Goal: Task Accomplishment & Management: Manage account settings

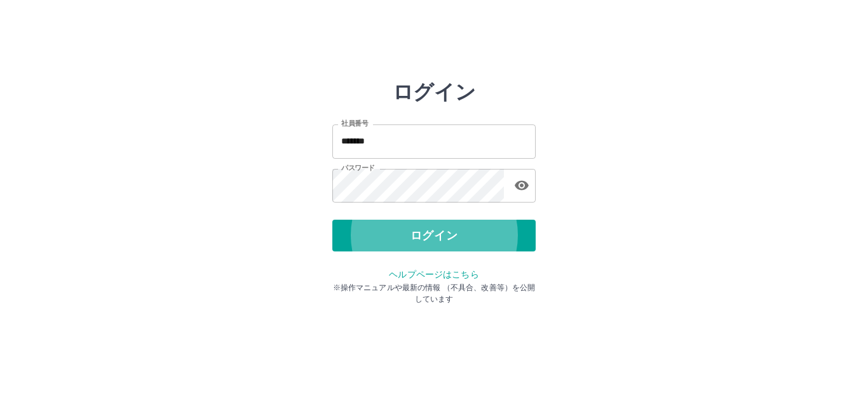
click at [332, 220] on button "ログイン" at bounding box center [433, 236] width 203 height 32
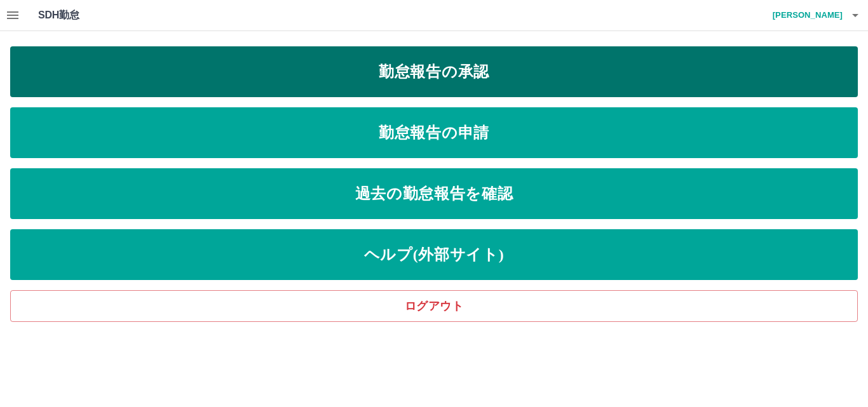
click at [472, 67] on link "勤怠報告の承認" at bounding box center [434, 71] width 848 height 51
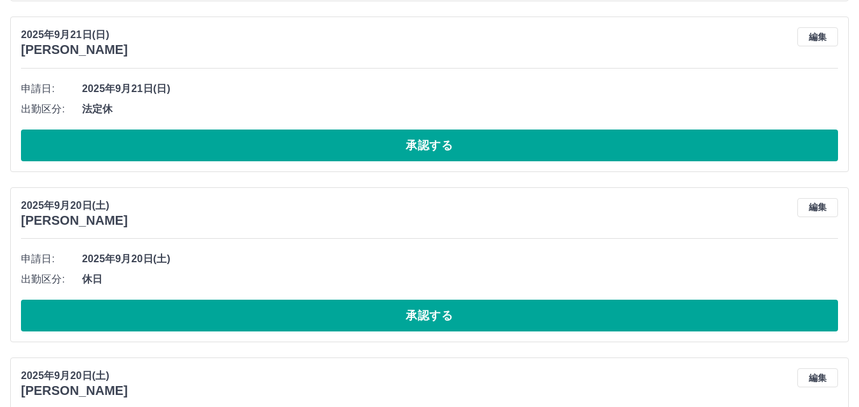
scroll to position [3351, 0]
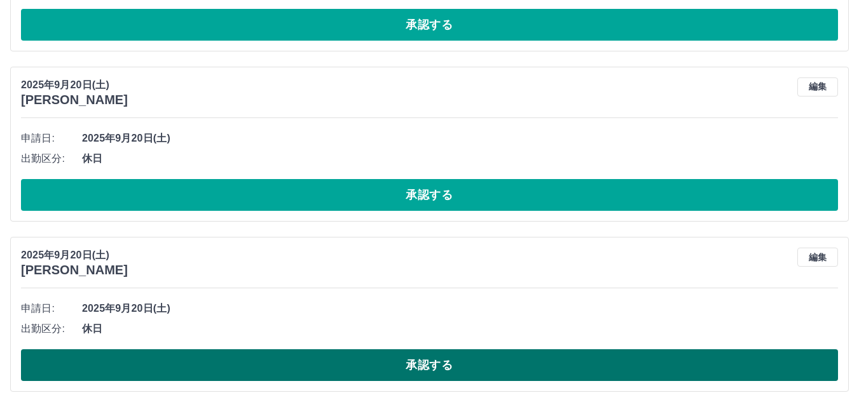
click at [503, 372] on button "承認する" at bounding box center [429, 366] width 817 height 32
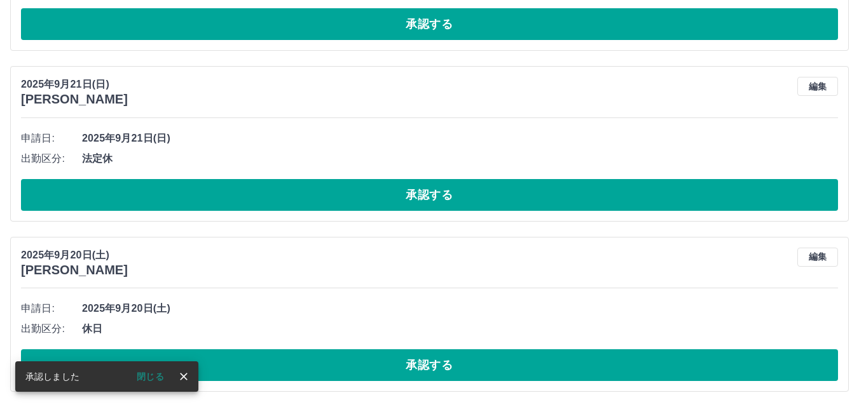
scroll to position [3181, 0]
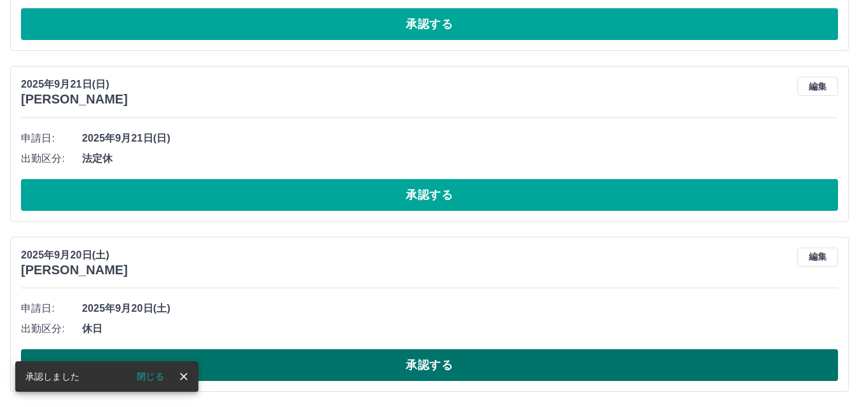
click at [430, 375] on button "承認する" at bounding box center [429, 366] width 817 height 32
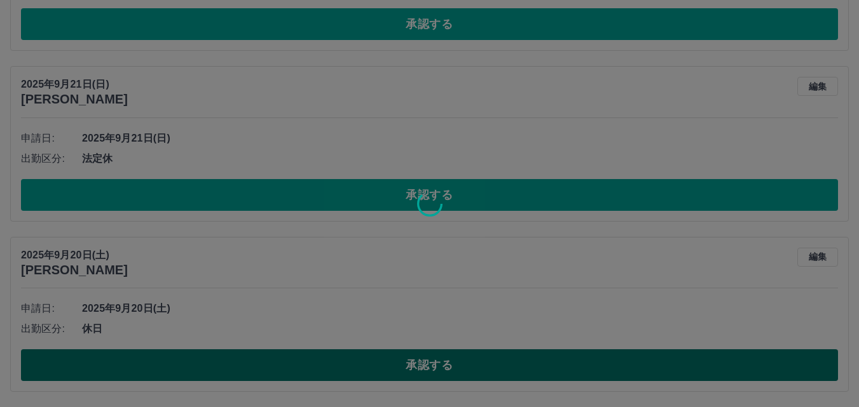
scroll to position [3010, 0]
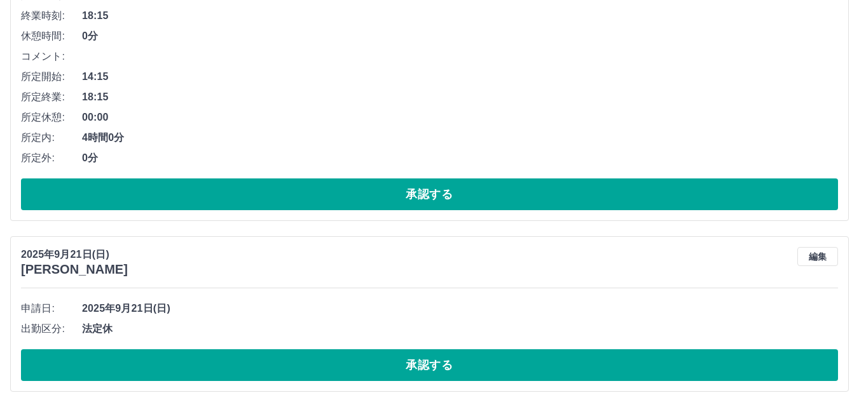
click at [430, 375] on button "承認する" at bounding box center [429, 366] width 817 height 32
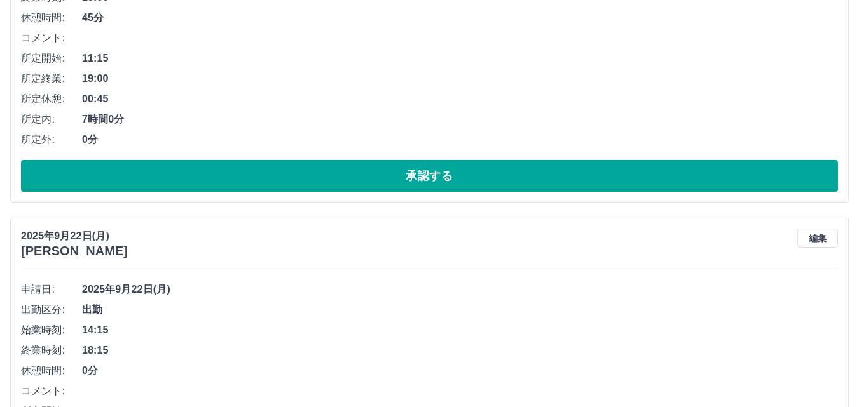
scroll to position [2839, 0]
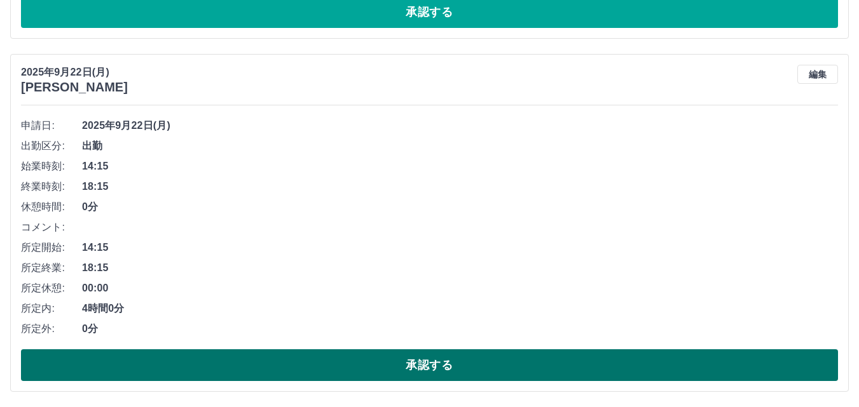
click at [433, 364] on button "承認する" at bounding box center [429, 366] width 817 height 32
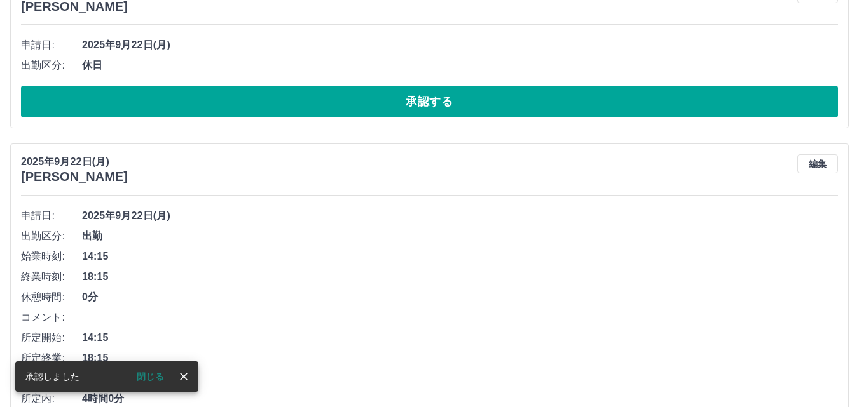
scroll to position [2168, 0]
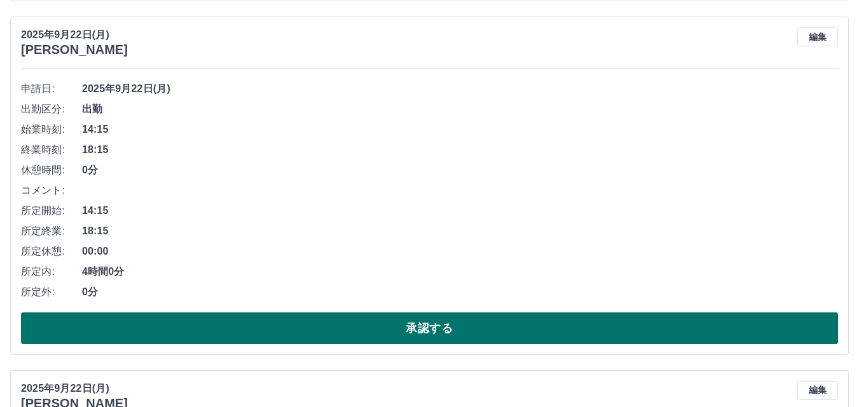
click at [384, 320] on button "承認する" at bounding box center [429, 329] width 817 height 32
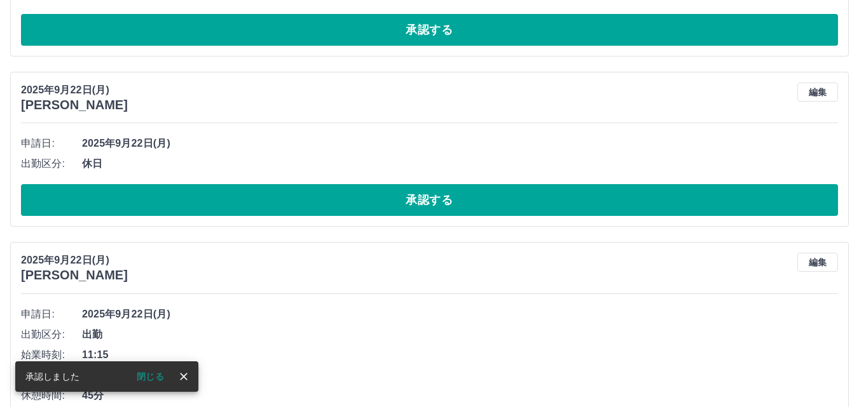
scroll to position [1879, 0]
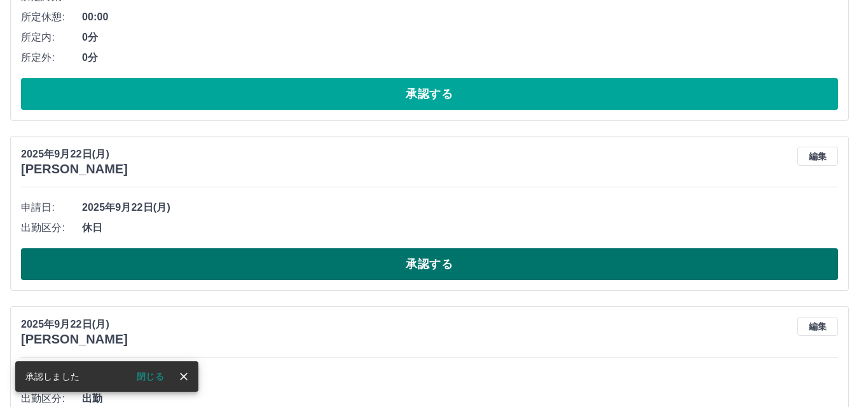
click at [398, 268] on button "承認する" at bounding box center [429, 264] width 817 height 32
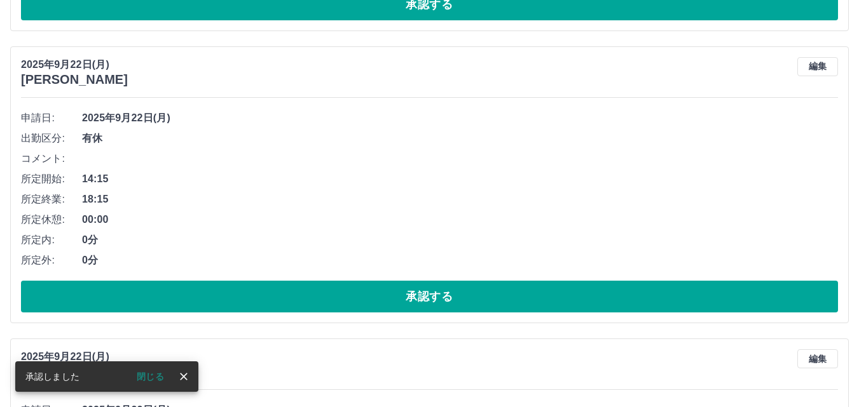
scroll to position [1624, 0]
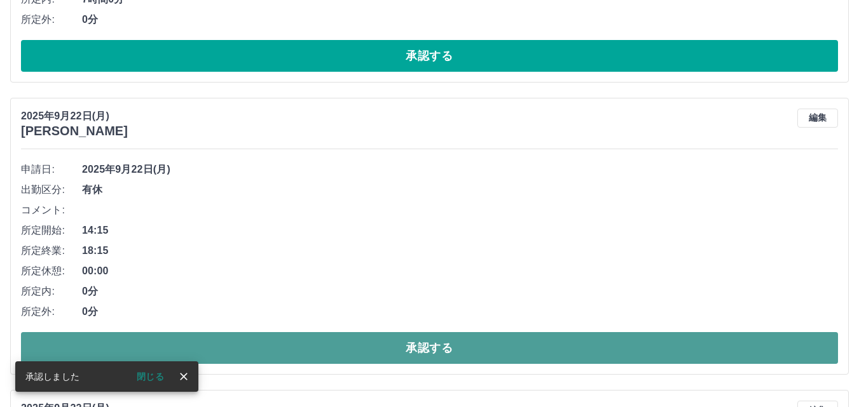
click at [411, 346] on button "承認する" at bounding box center [429, 348] width 817 height 32
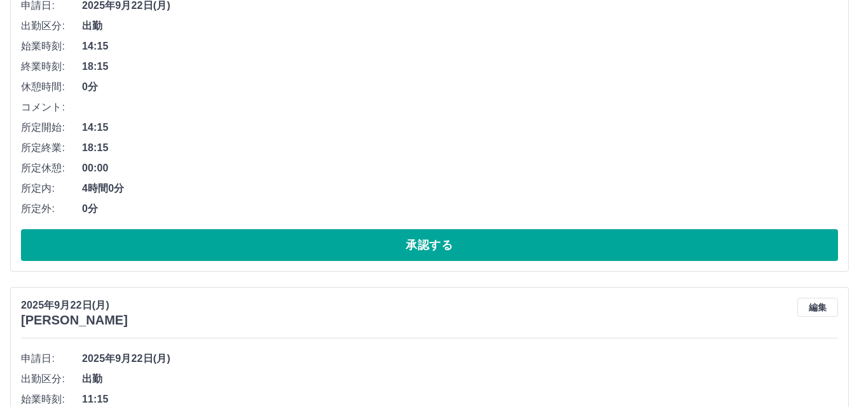
scroll to position [671, 0]
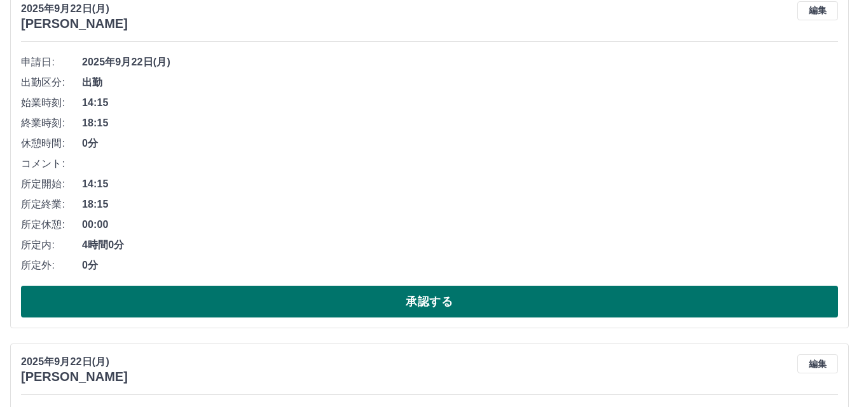
click at [453, 309] on button "承認する" at bounding box center [429, 302] width 817 height 32
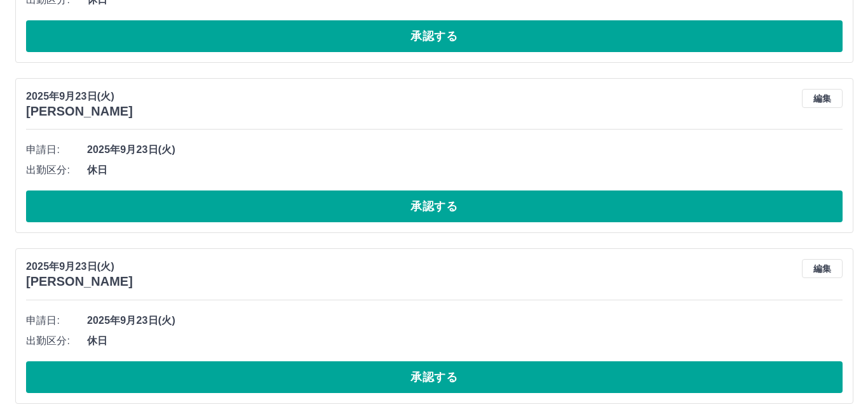
scroll to position [0, 0]
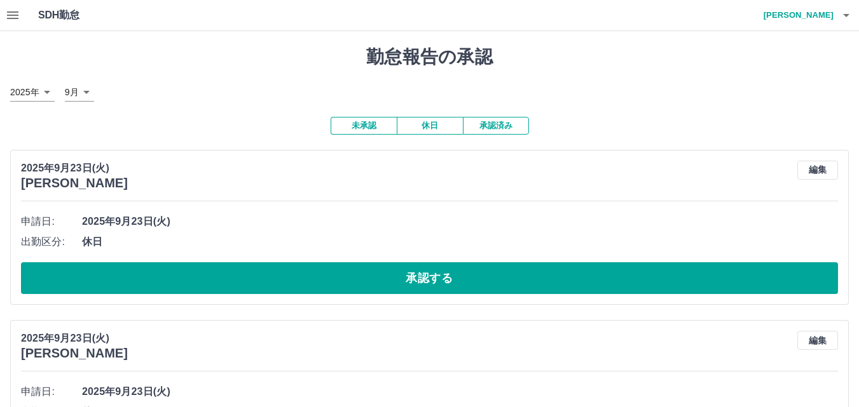
click at [839, 17] on icon "button" at bounding box center [845, 15] width 15 height 15
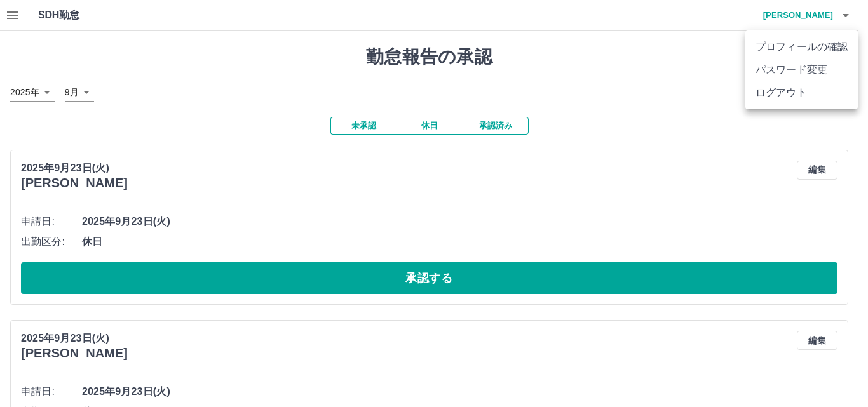
click at [799, 95] on li "ログアウト" at bounding box center [801, 92] width 112 height 23
